Goal: Information Seeking & Learning: Compare options

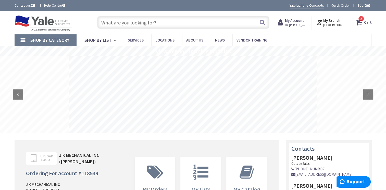
click at [145, 21] on input "text" at bounding box center [183, 22] width 172 height 13
paste input "2460SGNM"
type input "2460SGNM"
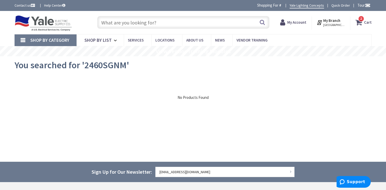
paste input "2460SGNM"
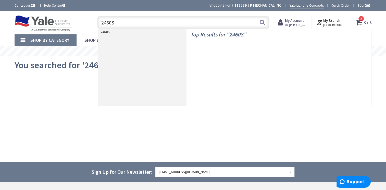
type input "2460"
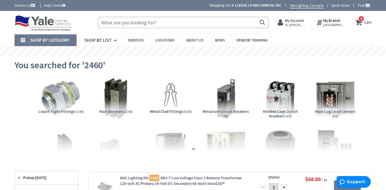
click at [21, 38] on link "Shop By Category" at bounding box center [46, 40] width 62 height 12
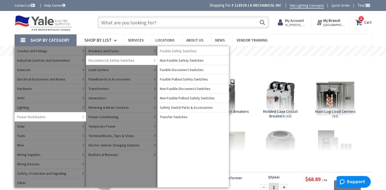
click at [192, 51] on span "Fusible Safety Switches" at bounding box center [178, 50] width 37 height 5
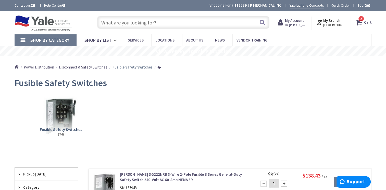
click at [77, 65] on span "Disconnect & Safety Switches" at bounding box center [83, 67] width 48 height 5
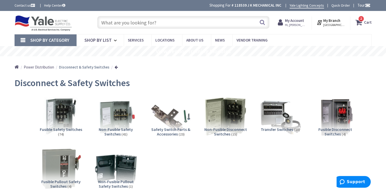
click at [36, 67] on span "Power Distribution" at bounding box center [39, 67] width 30 height 5
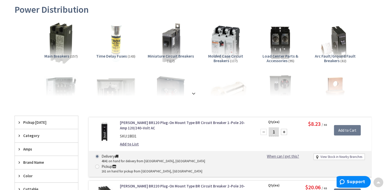
scroll to position [77, 0]
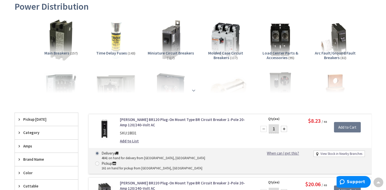
click at [193, 88] on strong at bounding box center [194, 91] width 6 height 6
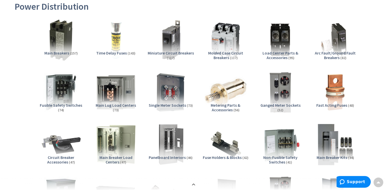
click at [132, 155] on span "Main Breaker Load Centers" at bounding box center [116, 160] width 33 height 10
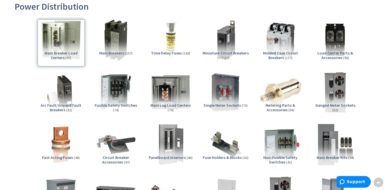
scroll to position [629, 0]
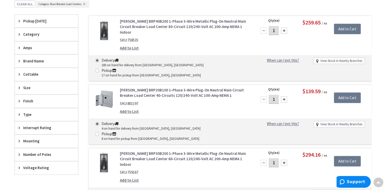
click at [21, 86] on icon at bounding box center [21, 88] width 4 height 4
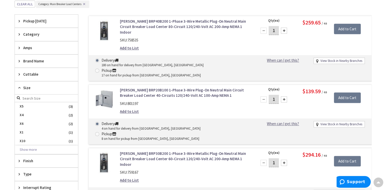
click at [21, 86] on icon at bounding box center [21, 88] width 4 height 4
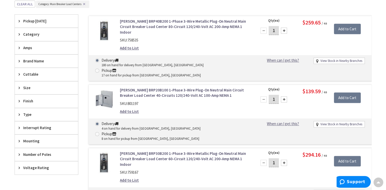
click at [23, 154] on div "Number of Poles" at bounding box center [46, 154] width 63 height 13
click at [24, 153] on span "Number of Poles" at bounding box center [44, 154] width 42 height 5
click at [23, 43] on div "Amps" at bounding box center [46, 47] width 63 height 13
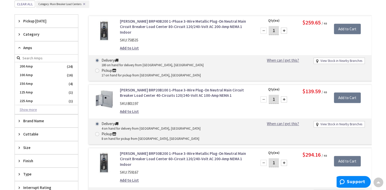
click at [37, 108] on button "Show more" at bounding box center [46, 110] width 63 height 9
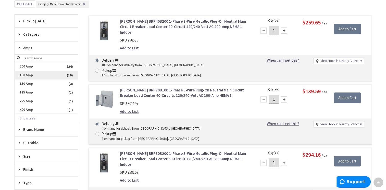
click at [49, 71] on span "100 Amp" at bounding box center [46, 75] width 63 height 9
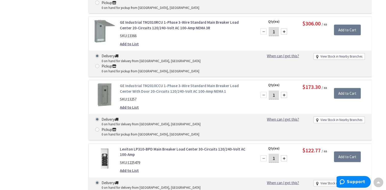
scroll to position [928, 0]
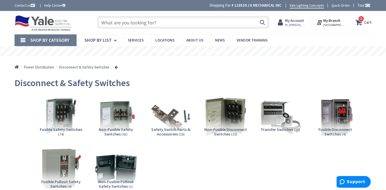
click at [41, 70] on ul "Home Power Distribution Disconnect & Safety Switches" at bounding box center [66, 65] width 103 height 18
click at [42, 67] on span "Power Distribution" at bounding box center [39, 67] width 30 height 5
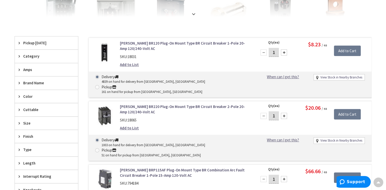
scroll to position [51, 0]
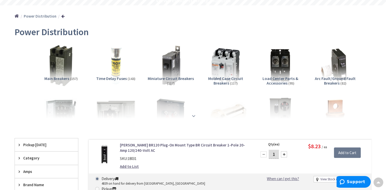
click at [193, 118] on strong at bounding box center [194, 116] width 6 height 6
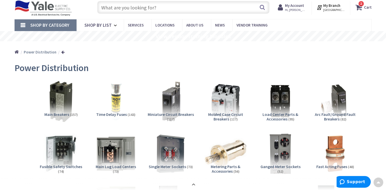
scroll to position [0, 0]
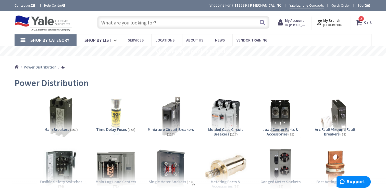
click at [178, 17] on input "text" at bounding box center [183, 22] width 172 height 13
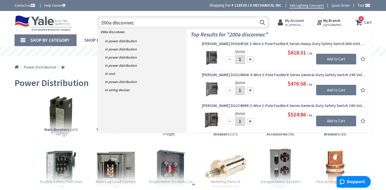
type input "200a disconnect"
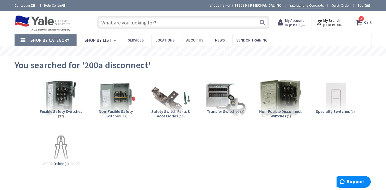
click at [142, 23] on input "text" at bounding box center [183, 22] width 172 height 13
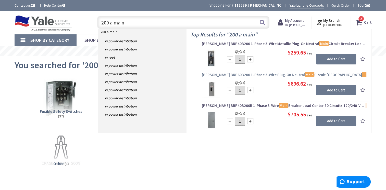
type input "200 a main"
click at [265, 78] on link "Eaton BRP60B200 1-Phase 3-Wire Plug-On Neutral Main Circuit Breaker Load Center…" at bounding box center [284, 75] width 165 height 6
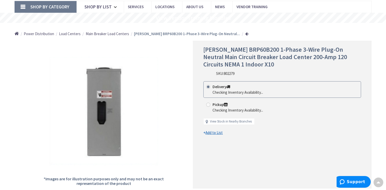
scroll to position [26, 0]
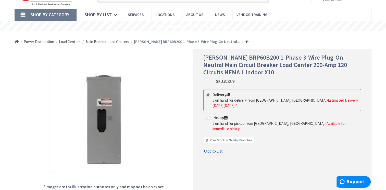
click at [114, 43] on span "Main Breaker Load Centers" at bounding box center [107, 41] width 43 height 5
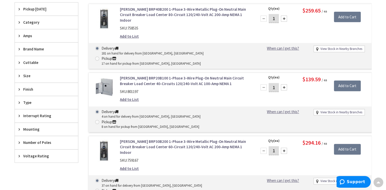
scroll to position [153, 0]
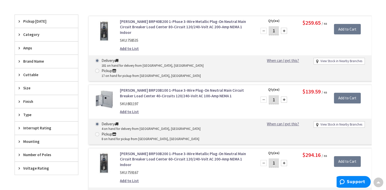
click at [18, 33] on div "Category" at bounding box center [46, 34] width 63 height 13
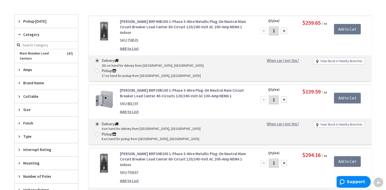
click at [18, 33] on div "Category" at bounding box center [46, 34] width 63 height 13
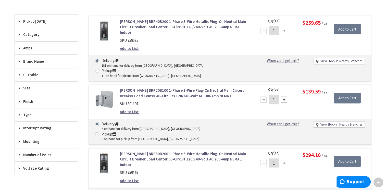
click at [18, 33] on div "Category" at bounding box center [46, 34] width 63 height 13
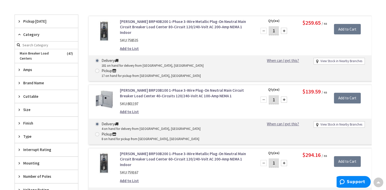
click at [18, 33] on div "Category" at bounding box center [46, 34] width 63 height 13
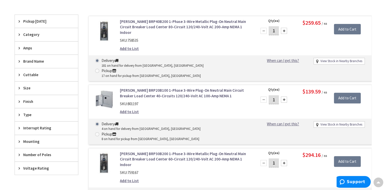
click at [20, 47] on icon at bounding box center [21, 48] width 4 height 4
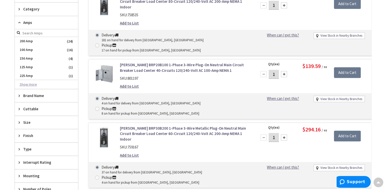
scroll to position [204, 0]
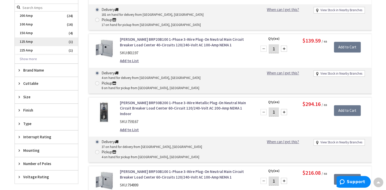
click at [47, 39] on span "125 Amp" at bounding box center [46, 42] width 63 height 9
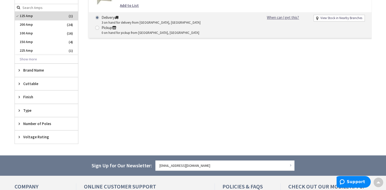
scroll to position [144, 0]
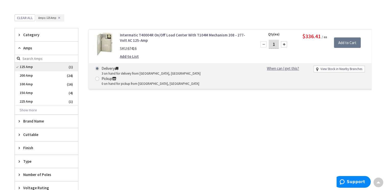
click at [29, 66] on span "125 Amp" at bounding box center [46, 67] width 63 height 9
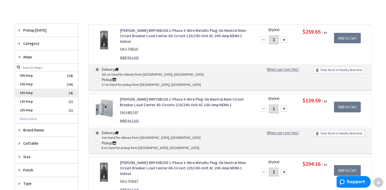
click at [29, 92] on span "150 Amp" at bounding box center [46, 93] width 63 height 9
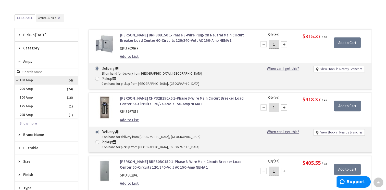
click at [29, 80] on span "150 Amp" at bounding box center [46, 80] width 63 height 9
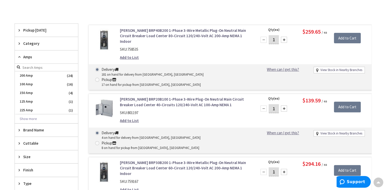
click at [28, 58] on span "Amps" at bounding box center [44, 56] width 42 height 5
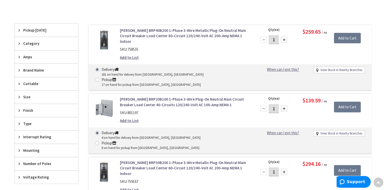
scroll to position [68, 0]
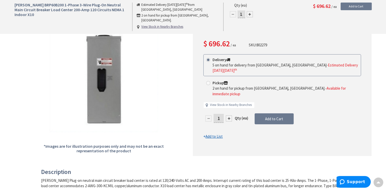
scroll to position [51, 0]
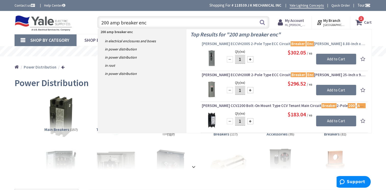
type input "200 amp breaker enc"
click at [266, 46] on link "Eaton ECCVH200S 2-Pole Type ECC Circuit Breaker Enc losure 8.88-Inch x 4-1/2-In…" at bounding box center [284, 44] width 165 height 6
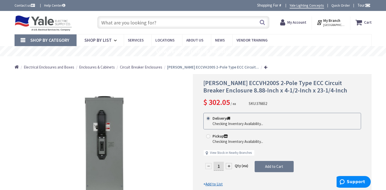
click at [131, 67] on span "Circuit Breaker Enclosures" at bounding box center [141, 67] width 42 height 5
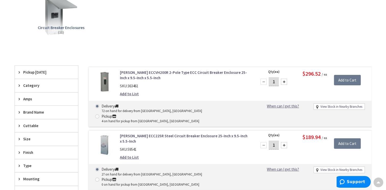
scroll to position [153, 0]
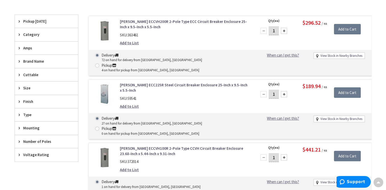
click at [18, 47] on div "Amps" at bounding box center [46, 48] width 63 height 13
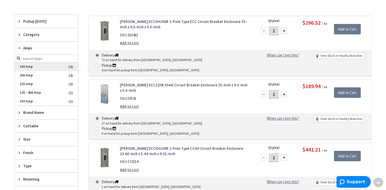
click at [30, 65] on span "100 Amp" at bounding box center [46, 67] width 63 height 9
